Goal: Task Accomplishment & Management: Complete application form

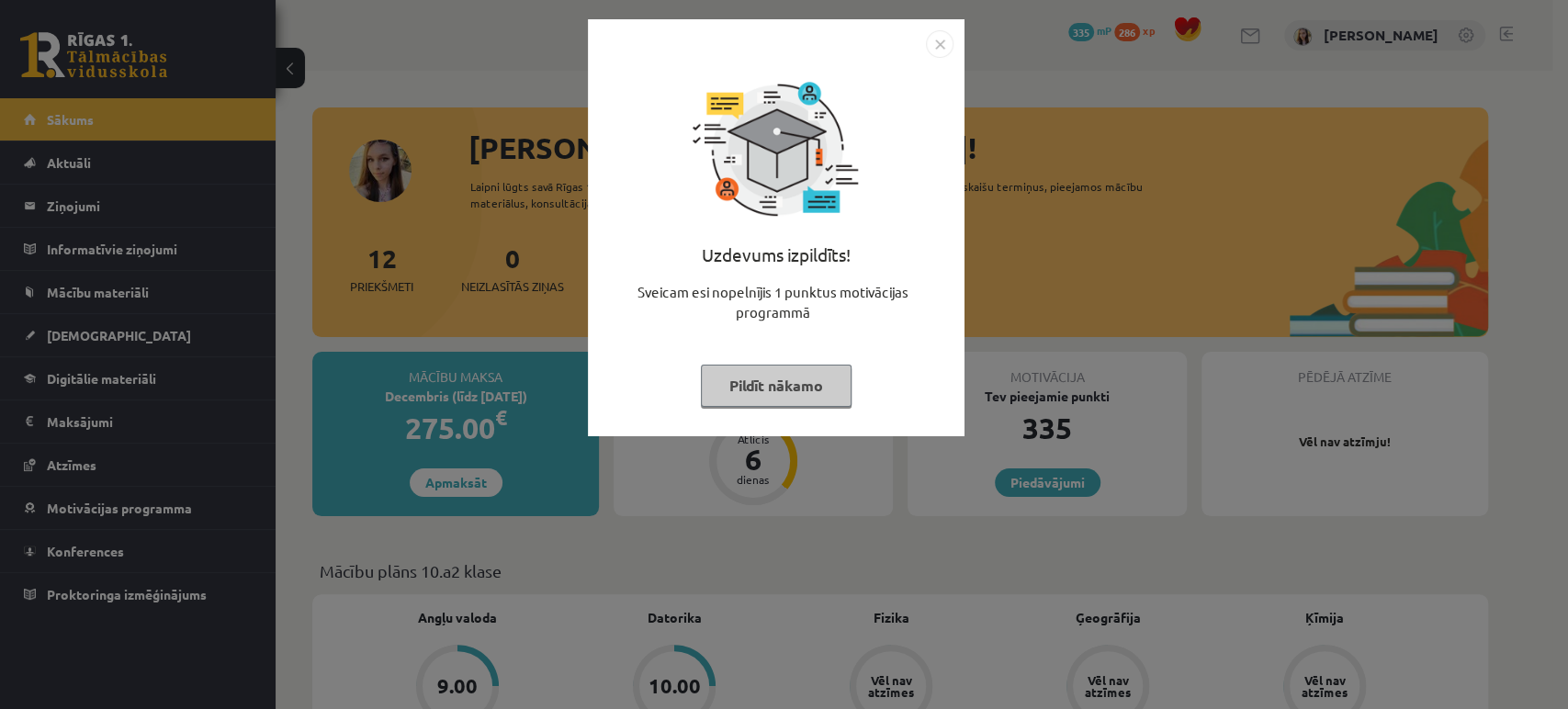
click at [800, 379] on button "Pildīt nākamo" at bounding box center [776, 385] width 150 height 42
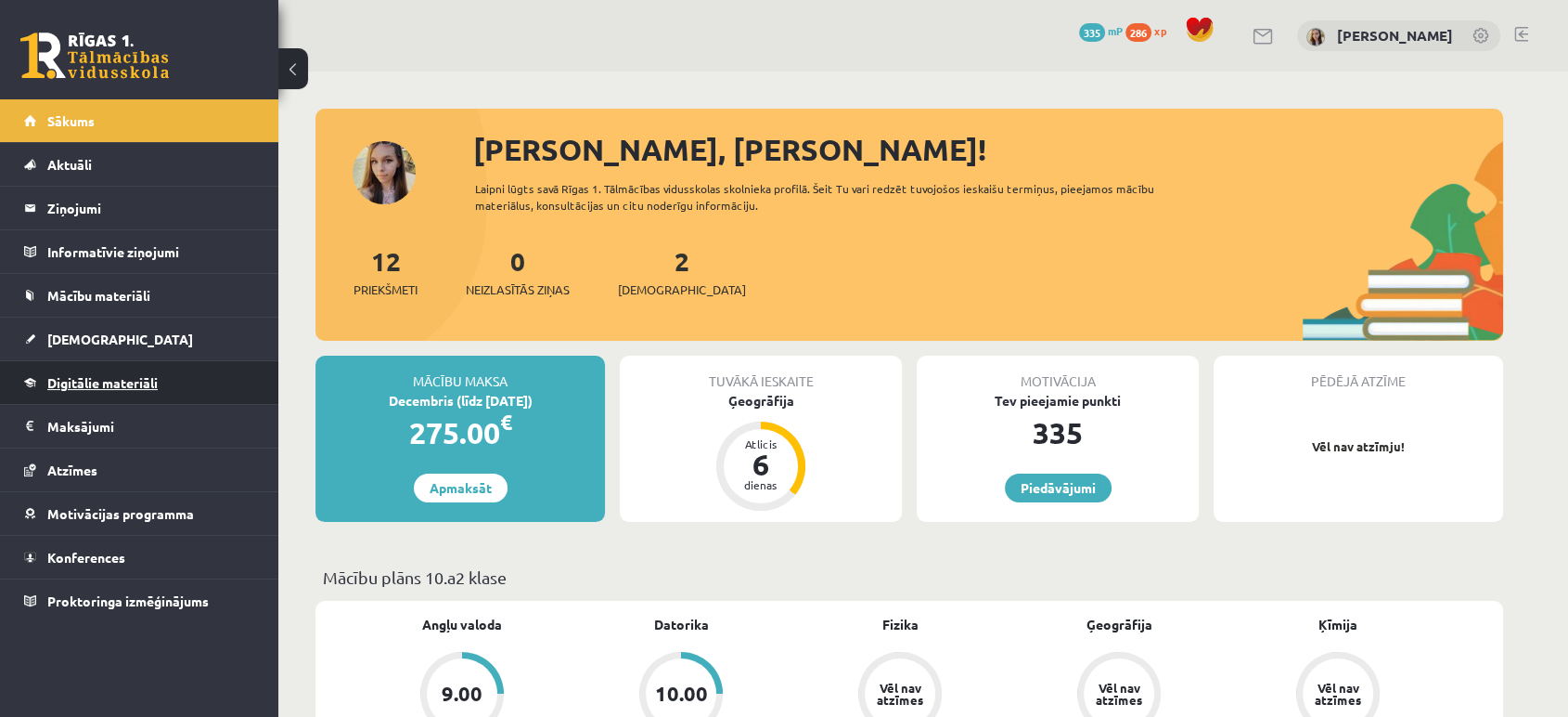
click at [64, 375] on span "Digitālie materiāli" at bounding box center [102, 383] width 110 height 17
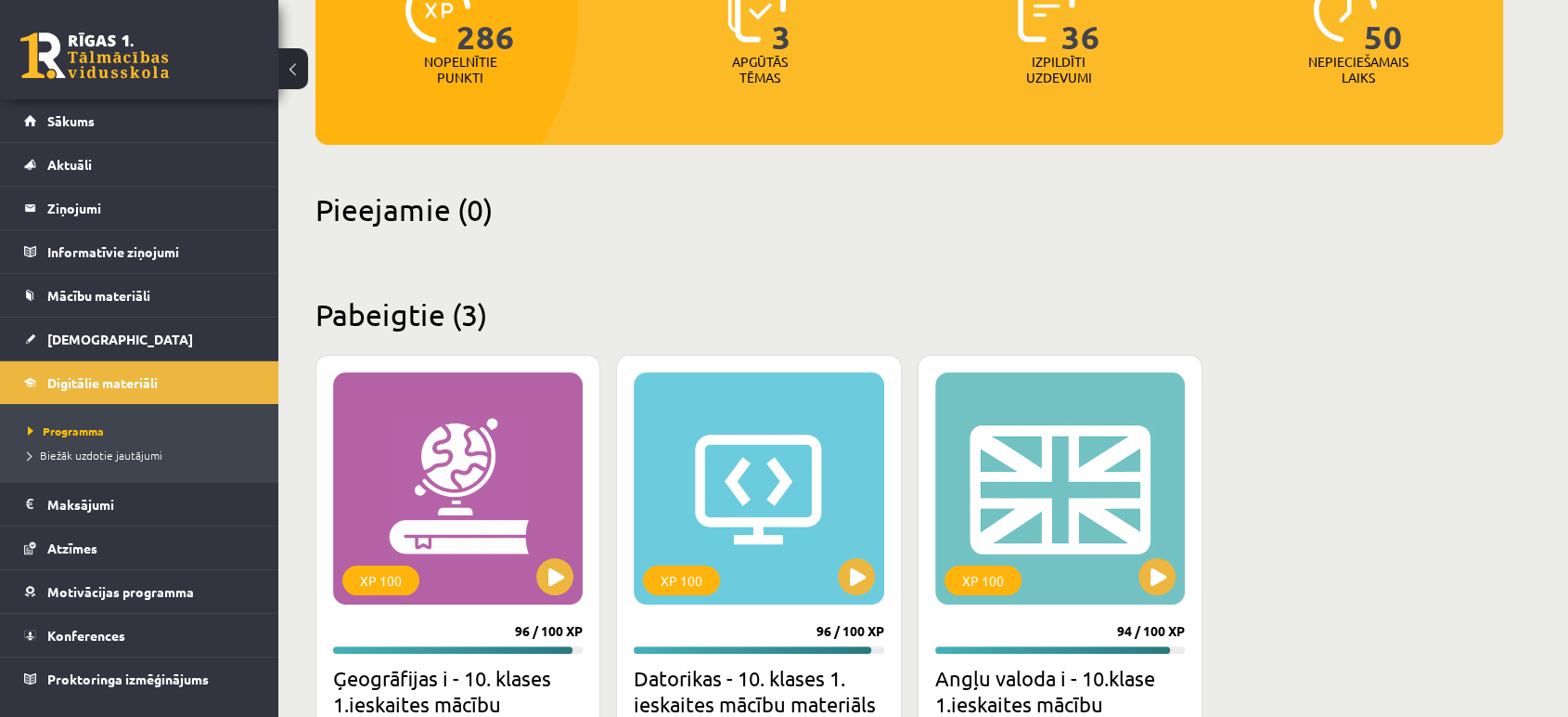
scroll to position [282, 0]
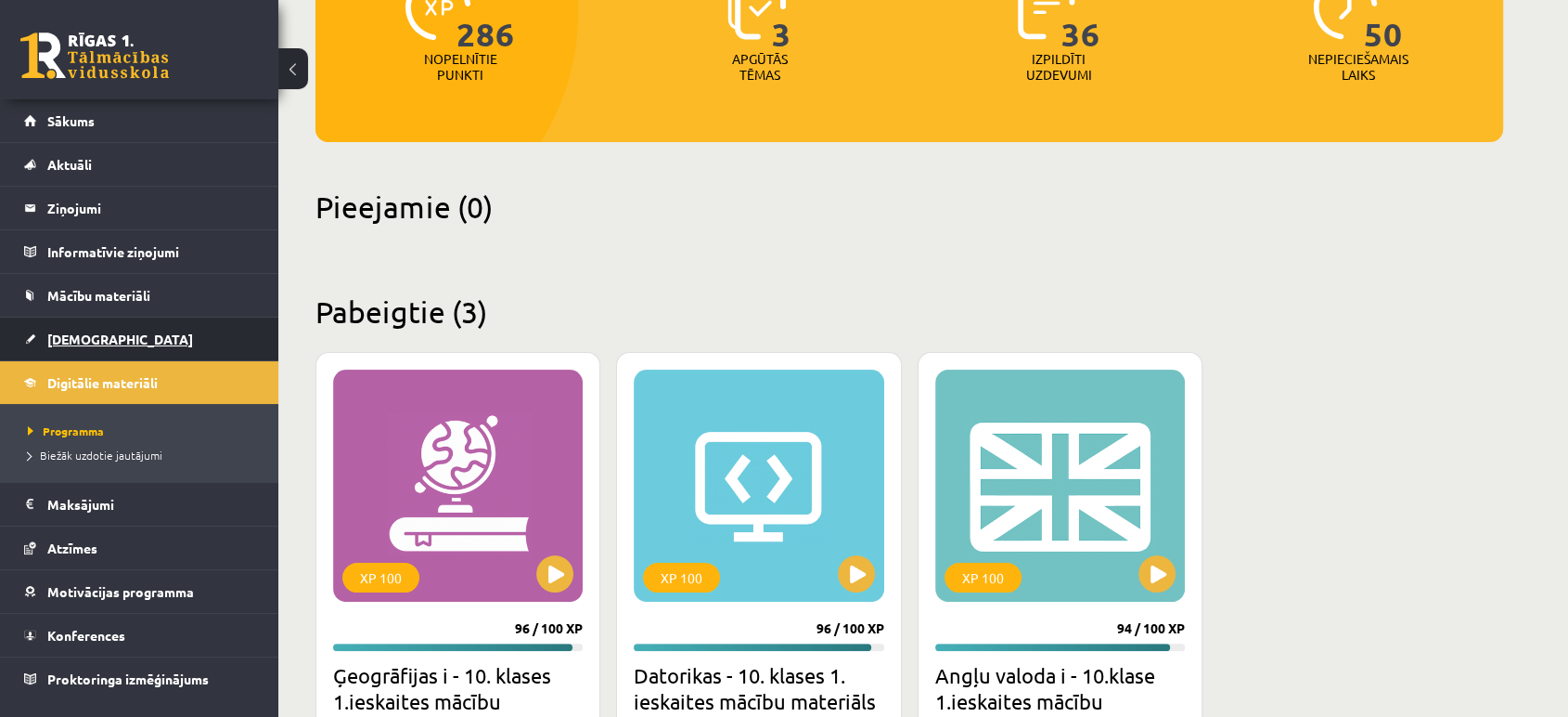
click at [79, 347] on link "[DEMOGRAPHIC_DATA]" at bounding box center [140, 339] width 231 height 42
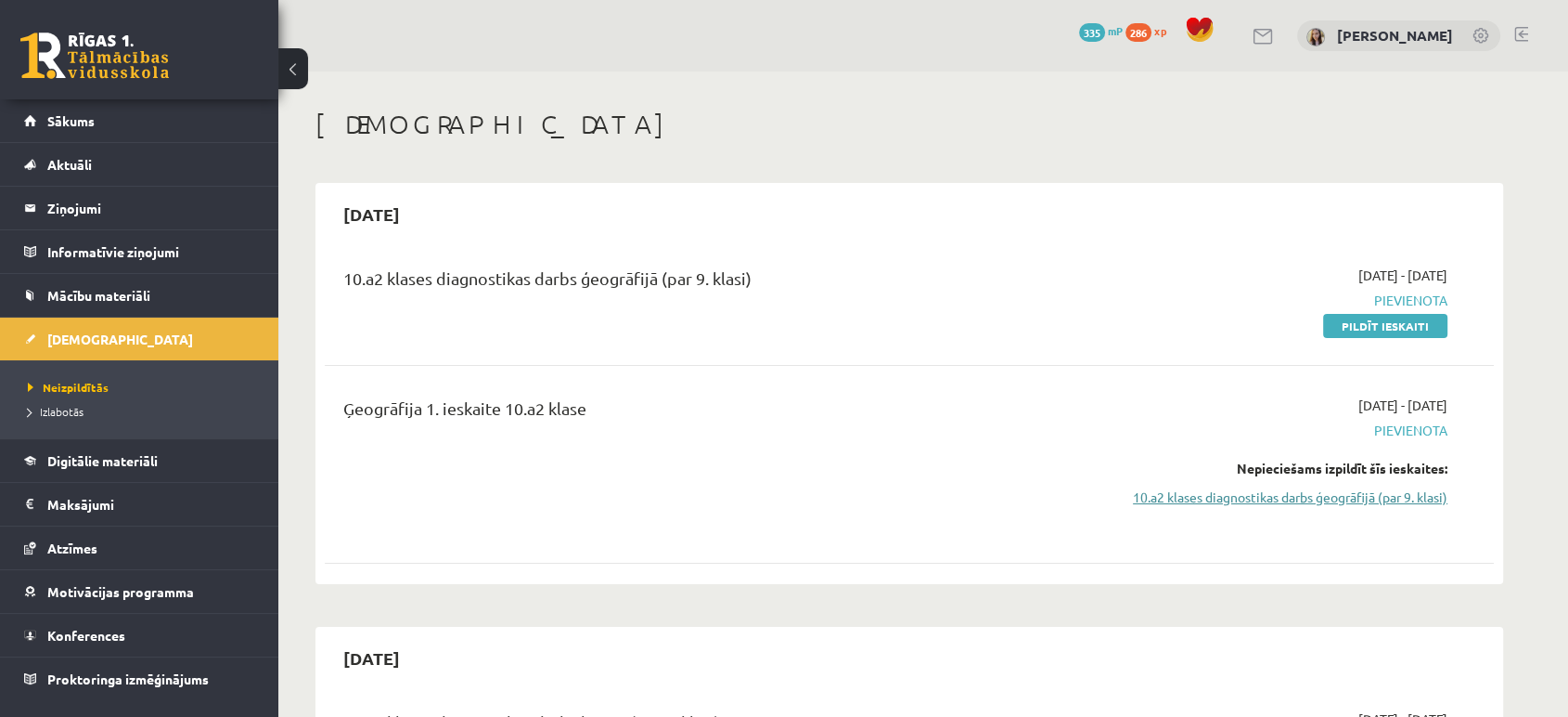
click at [1243, 493] on link "10.a2 klases diagnostikas darbs ģeogrāfijā (par 9. klasi)" at bounding box center [1272, 497] width 350 height 20
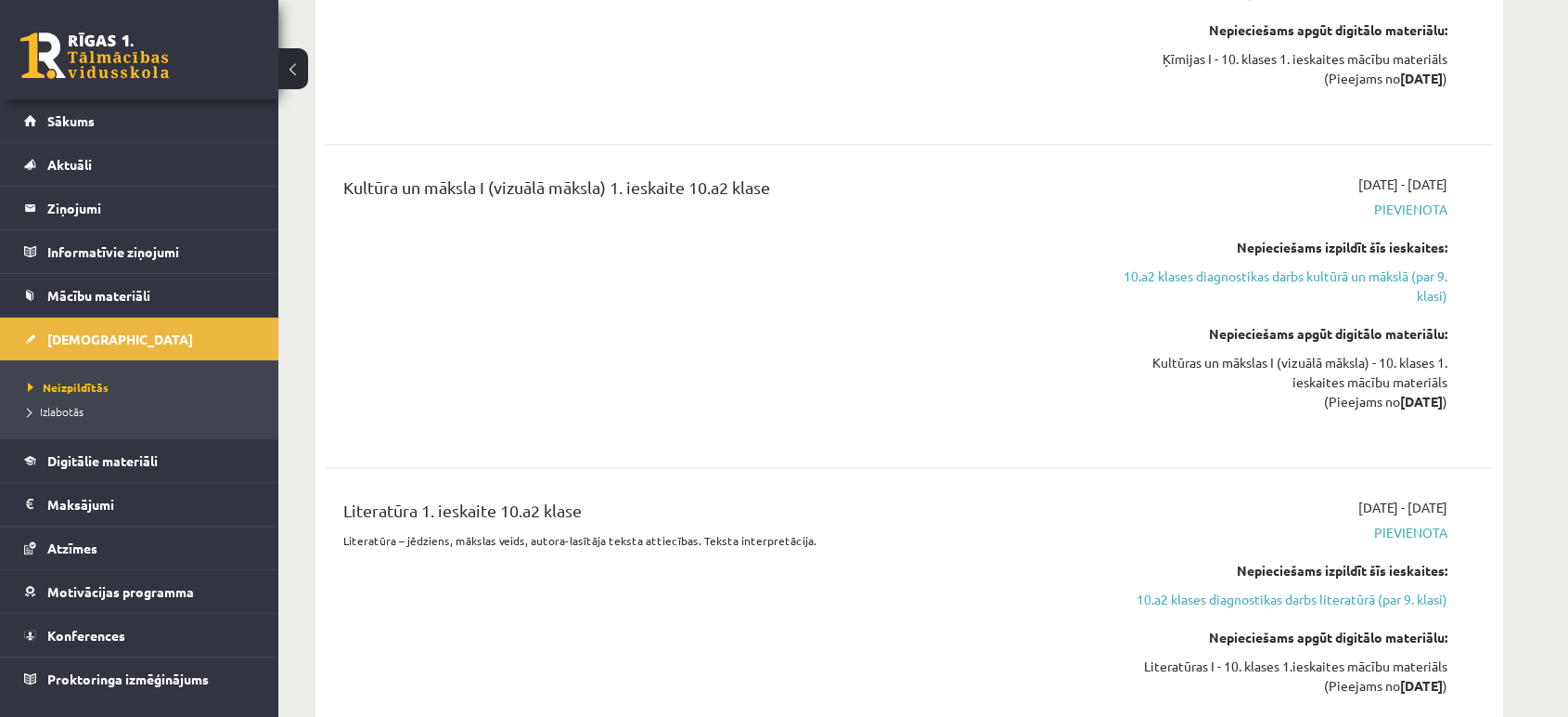
scroll to position [1083, 0]
